Goal: Task Accomplishment & Management: Manage account settings

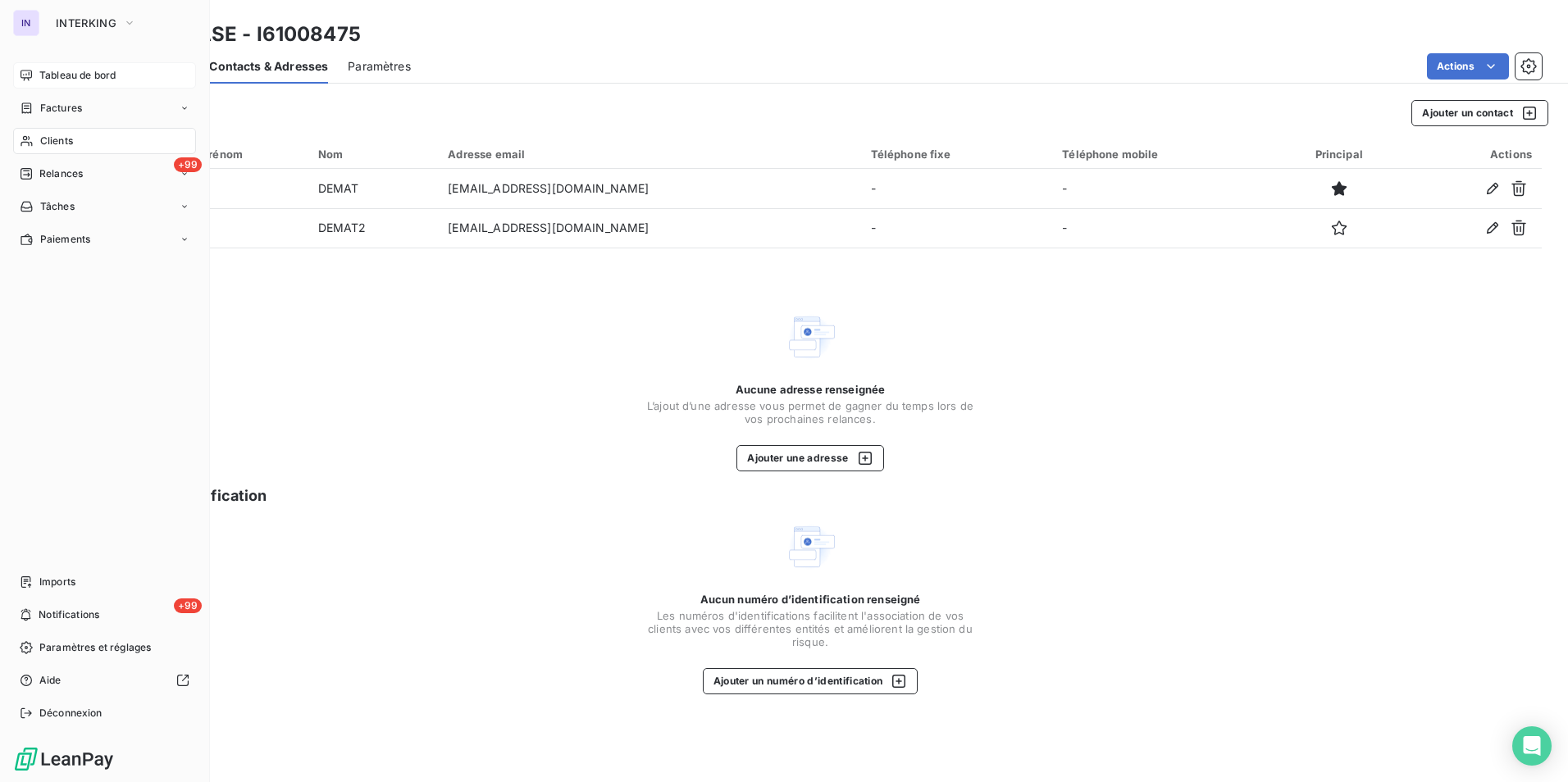
click at [62, 69] on span "Tableau de bord" at bounding box center [78, 76] width 77 height 15
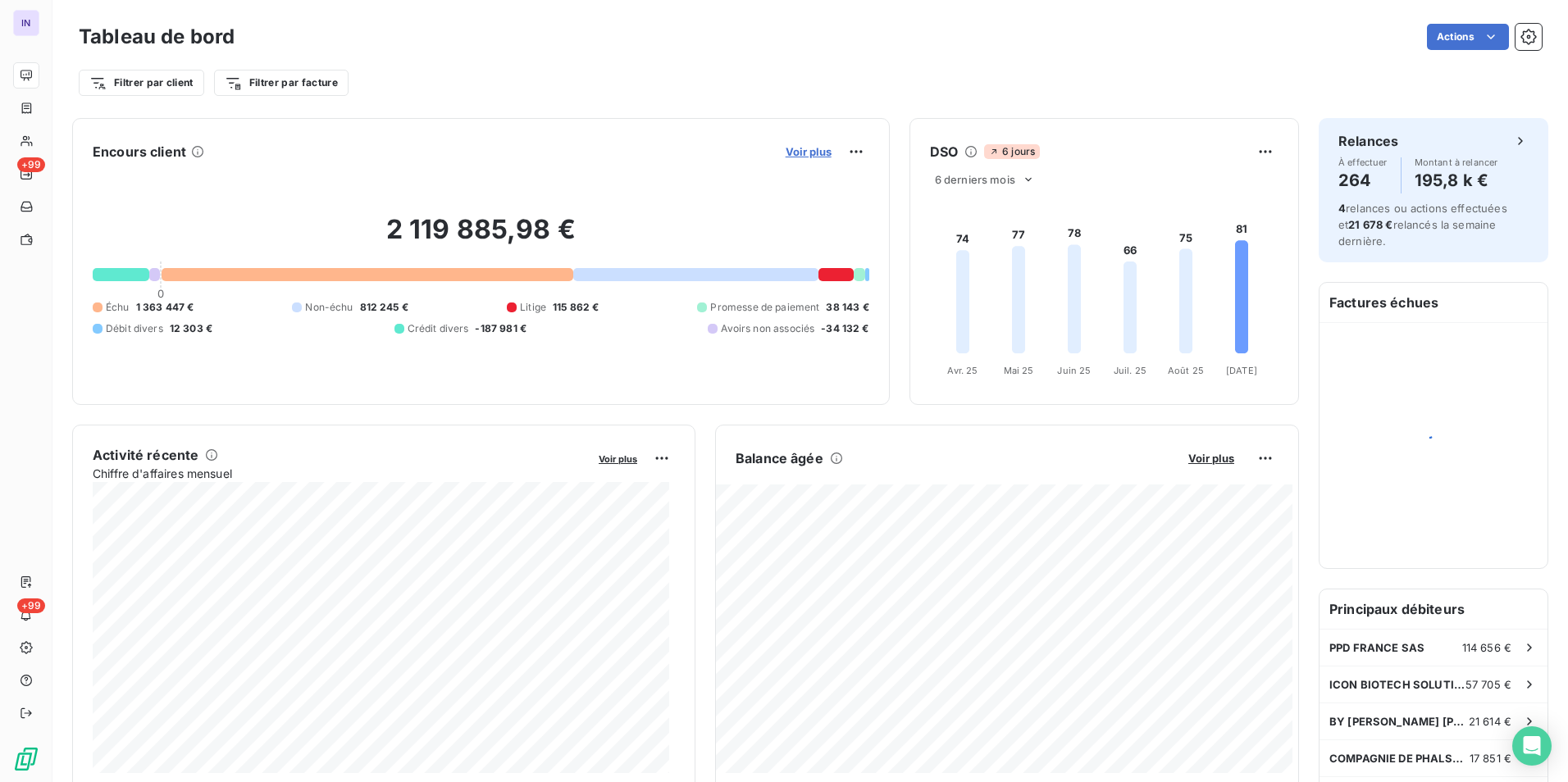
click at [800, 151] on span "Voir plus" at bounding box center [808, 152] width 46 height 13
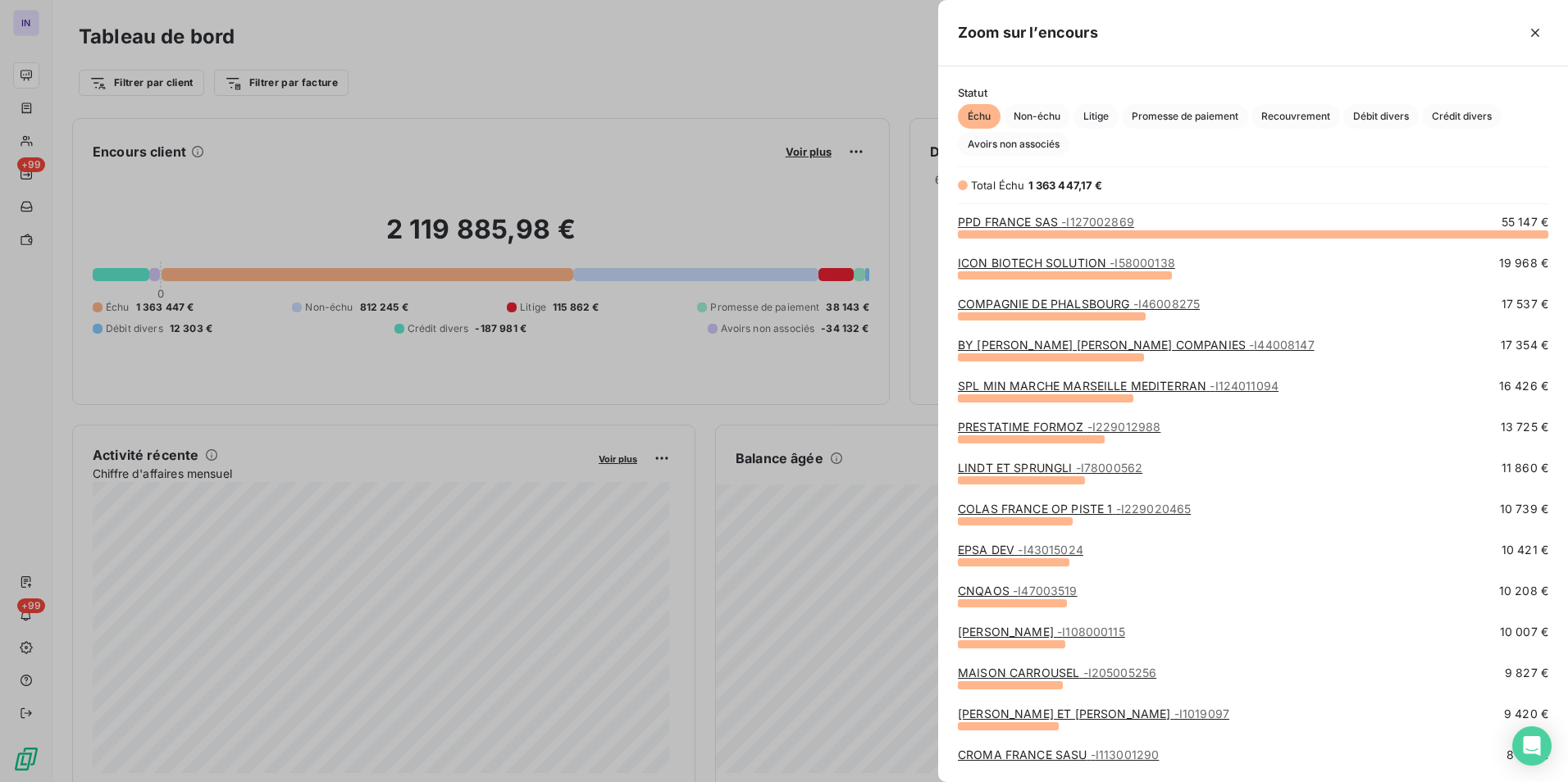
scroll to position [536, 617]
click at [1050, 146] on span "Avoirs non associés" at bounding box center [1013, 144] width 111 height 24
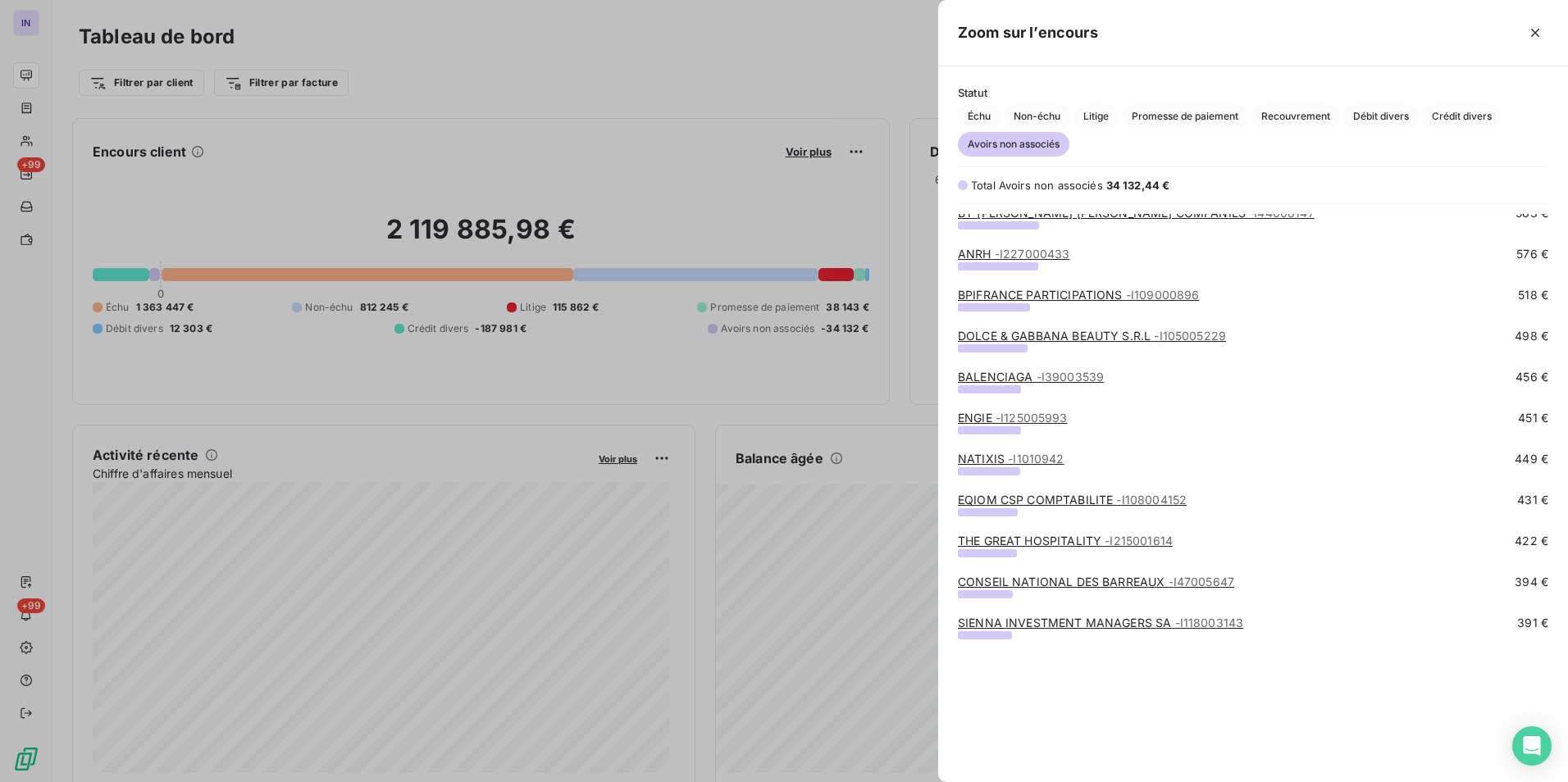
scroll to position [332, 0]
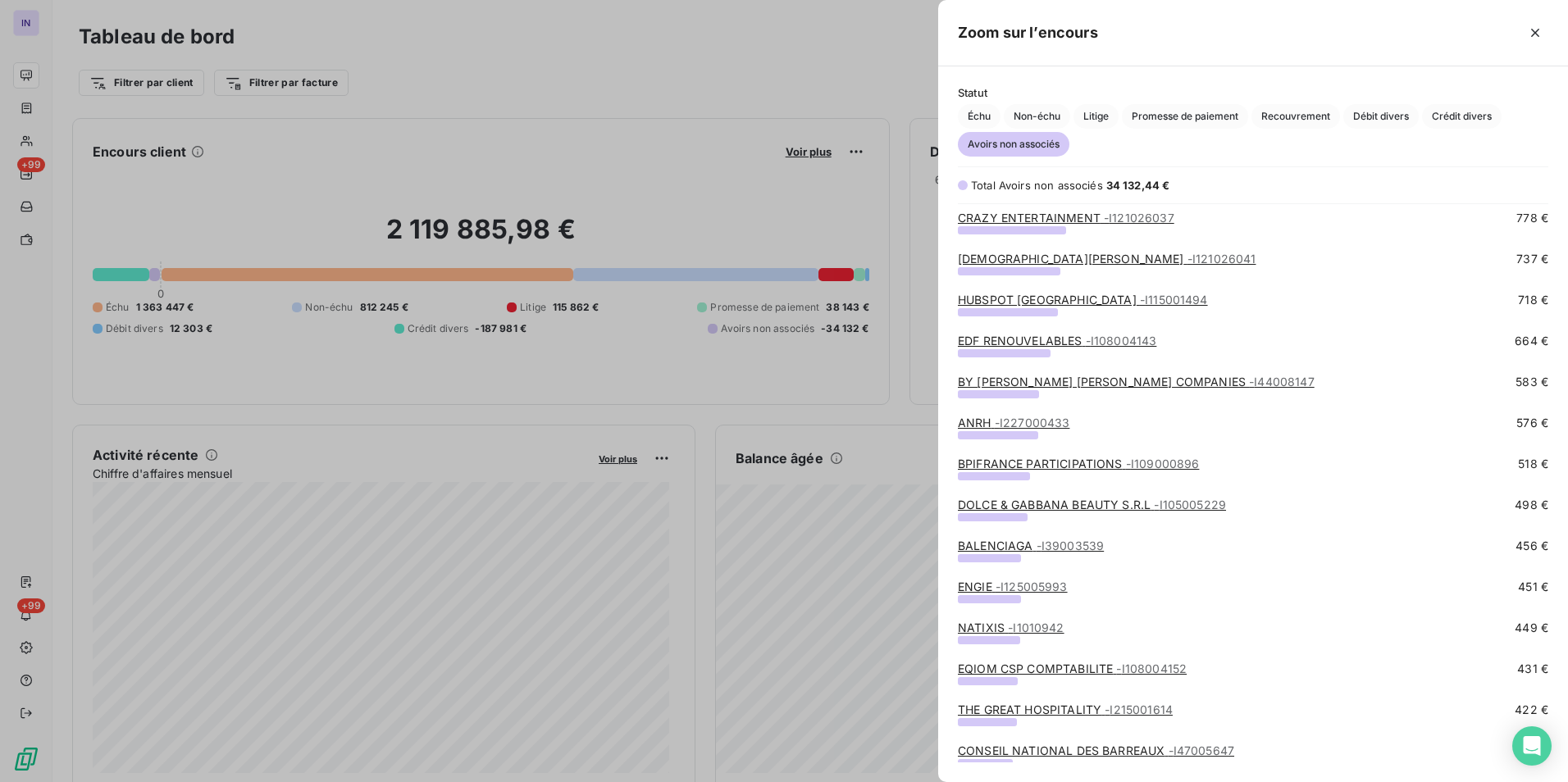
drag, startPoint x: 1536, startPoint y: 31, endPoint x: 1256, endPoint y: 109, distance: 290.7
click at [1536, 34] on icon "button" at bounding box center [1534, 33] width 8 height 8
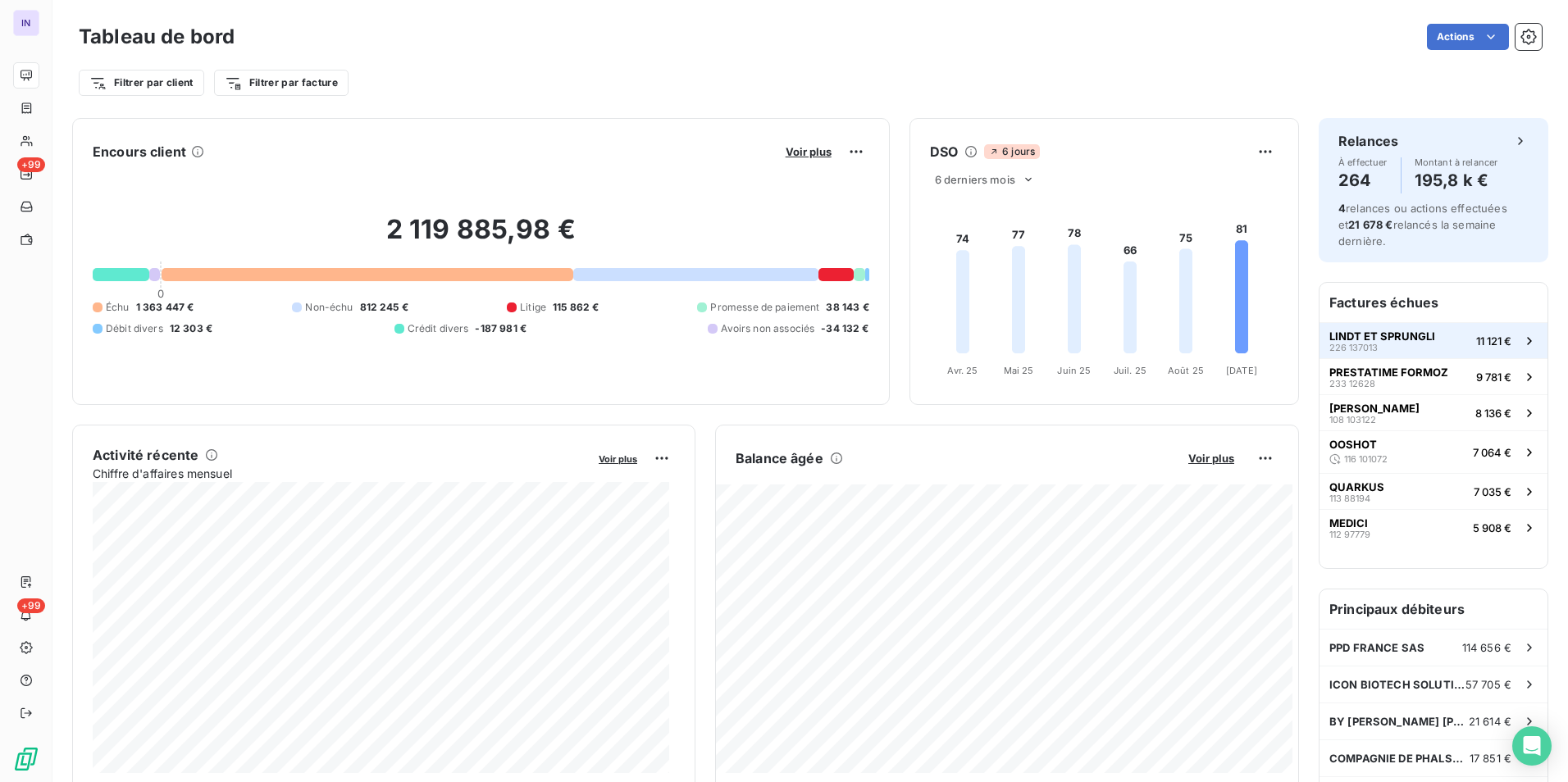
click at [1387, 337] on span "LINDT ET SPRUNGLI" at bounding box center [1382, 336] width 106 height 13
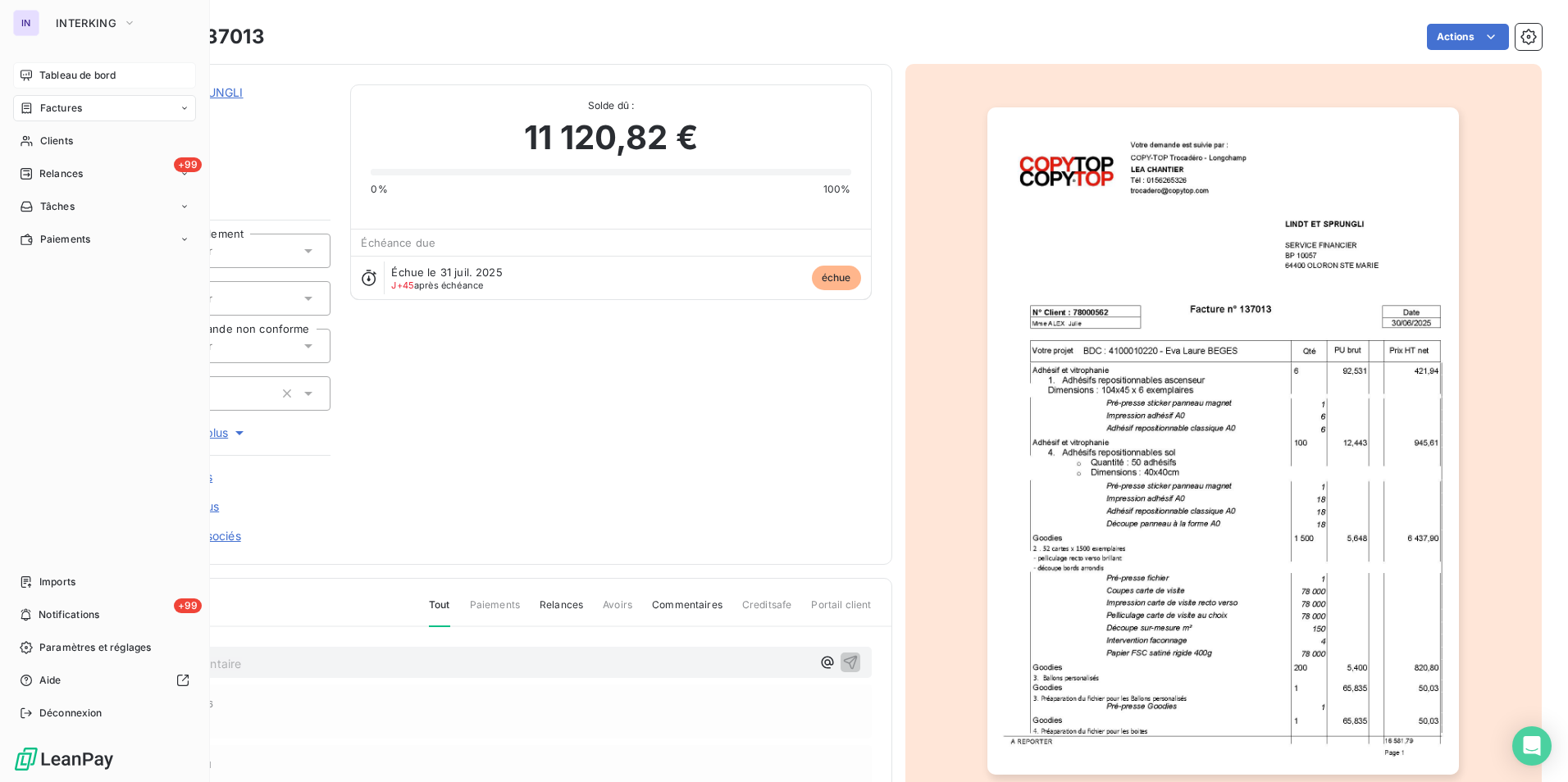
click at [47, 75] on span "Tableau de bord" at bounding box center [78, 76] width 77 height 15
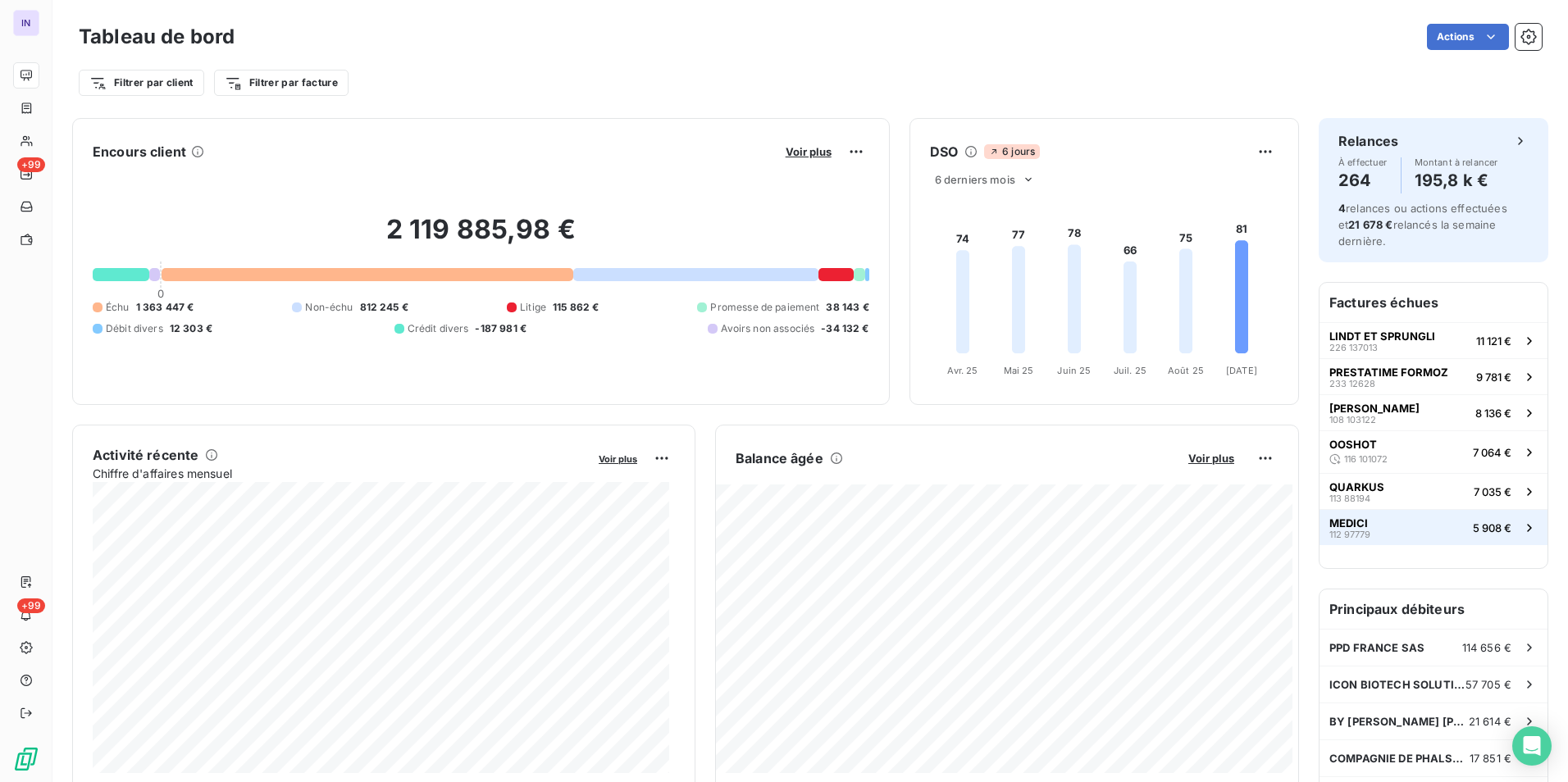
click at [1416, 520] on button "MEDICI 112 97779 5 908 €" at bounding box center [1433, 527] width 228 height 36
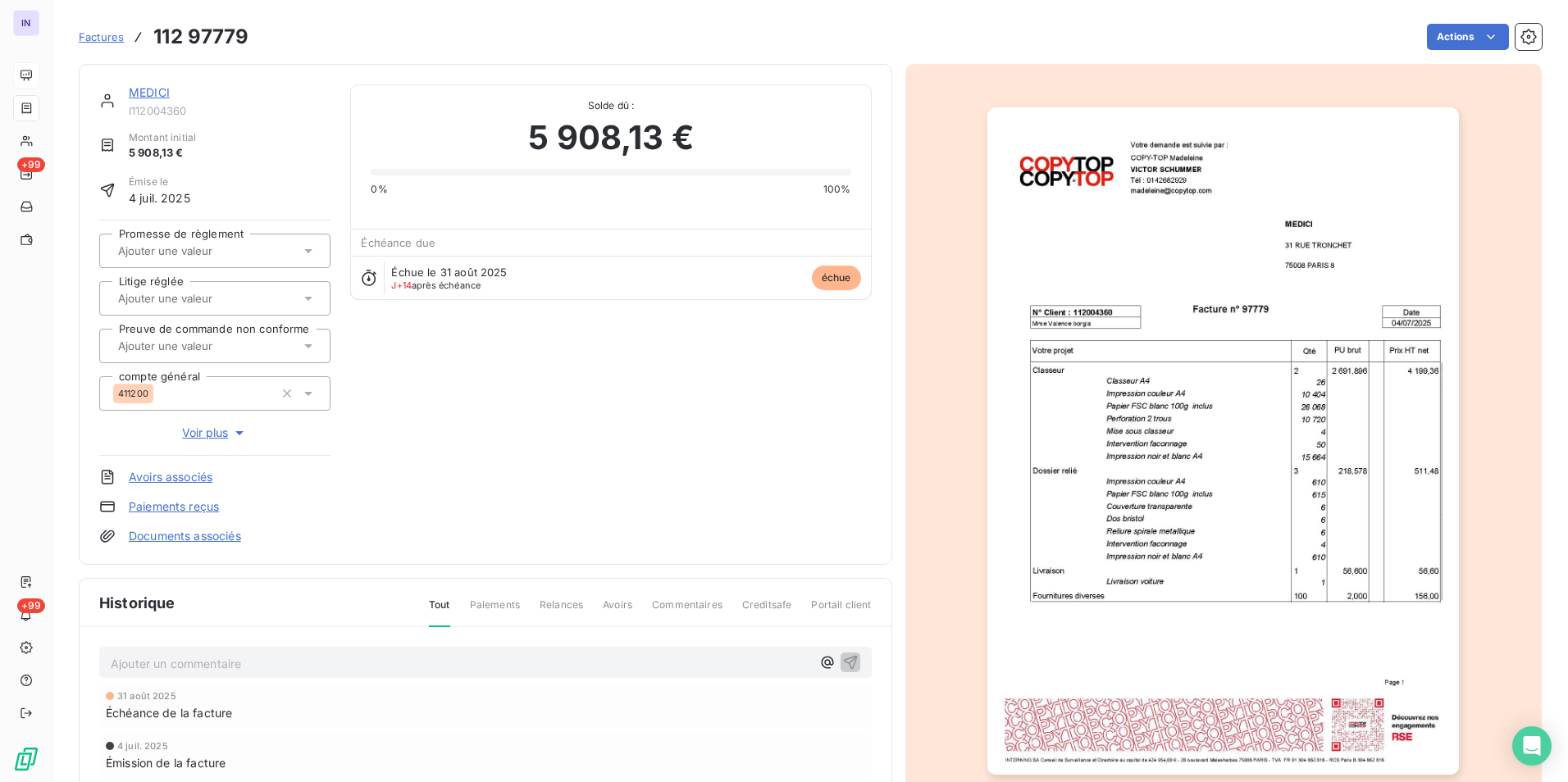
click at [161, 92] on link "MEDICI" at bounding box center [150, 92] width 41 height 14
